Goal: Use online tool/utility: Utilize a website feature to perform a specific function

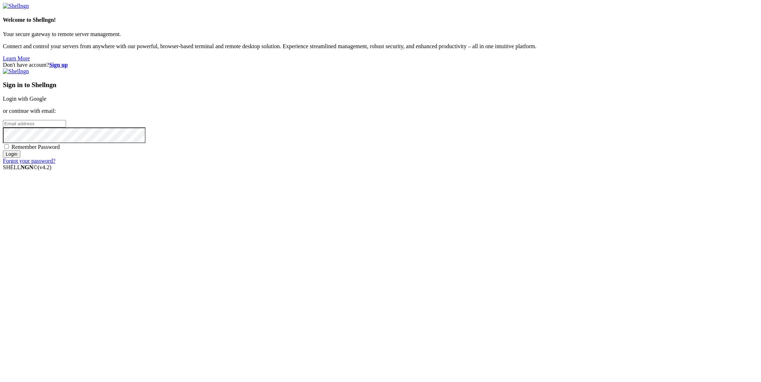
click at [46, 102] on link "Login with Google" at bounding box center [25, 99] width 44 height 6
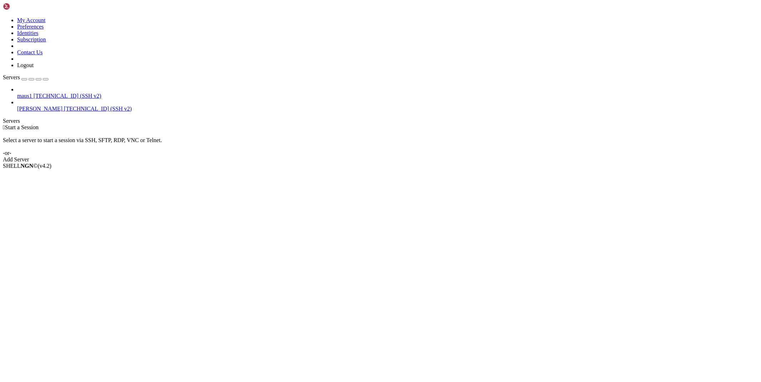
click at [23, 106] on link "[PERSON_NAME] [TECHNICAL_ID] (SSH v2)" at bounding box center [387, 109] width 741 height 6
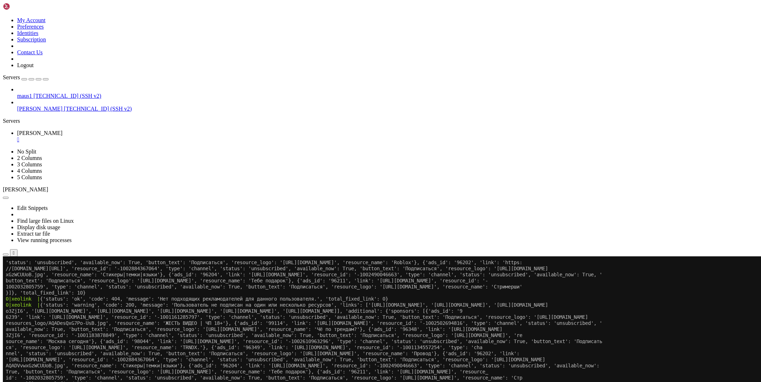
scroll to position [698, 0]
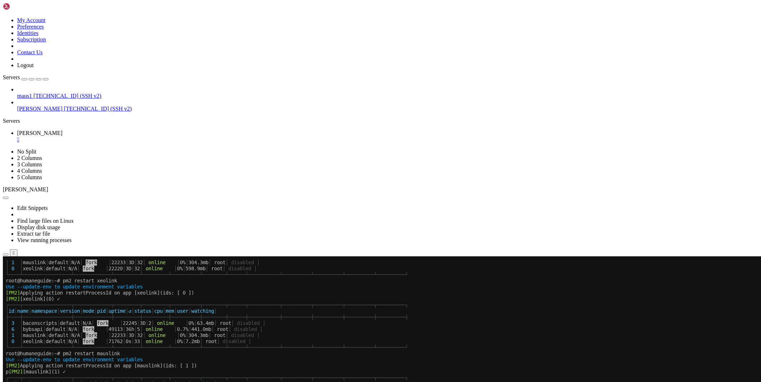
scroll to position [1068, 0]
click at [119, 136] on div "" at bounding box center [387, 139] width 741 height 6
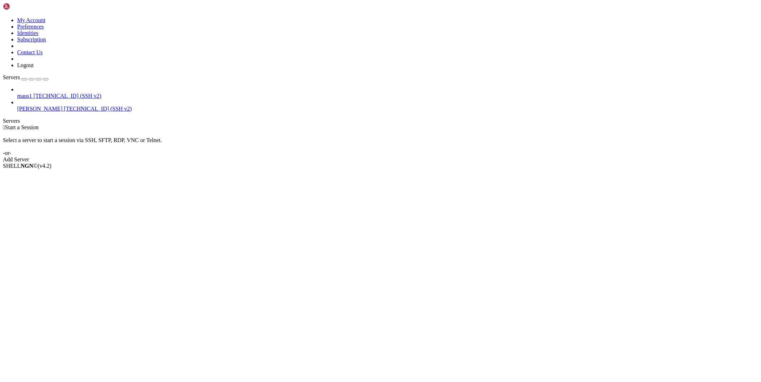
click at [64, 106] on span "[TECHNICAL_ID] (SSH v2)" at bounding box center [98, 109] width 68 height 6
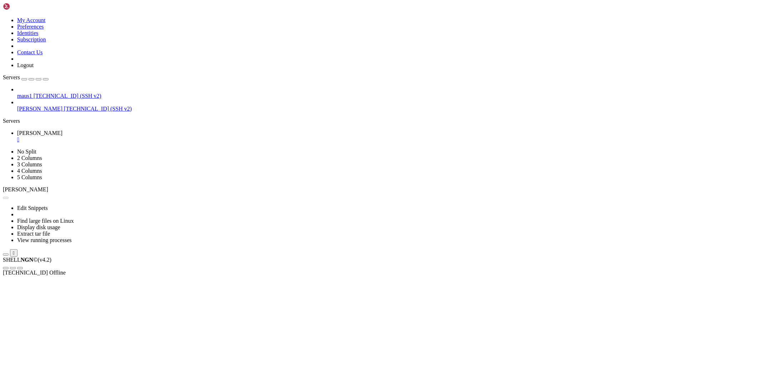
scroll to position [0, 0]
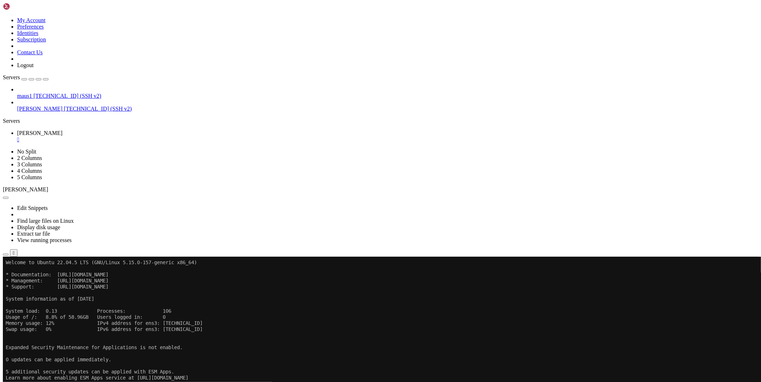
drag, startPoint x: 707, startPoint y: 378, endPoint x: 731, endPoint y: 379, distance: 24.0
click at [731, 282] on div "[TECHNICAL_ID] Connected" at bounding box center [381, 275] width 756 height 13
copy span "[TECHNICAL_ID]"
